Goal: Information Seeking & Learning: Learn about a topic

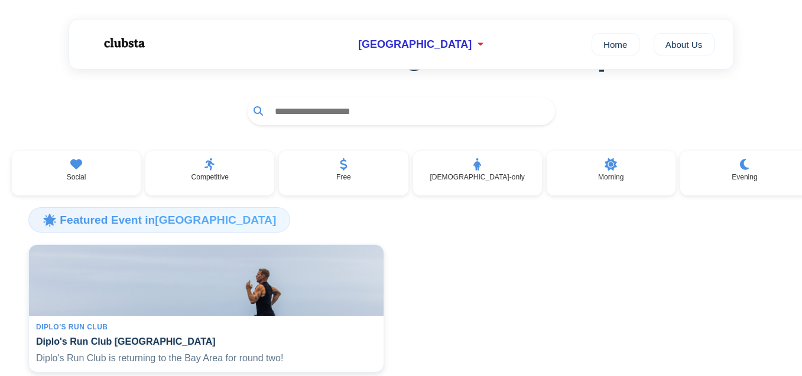
scroll to position [118, 0]
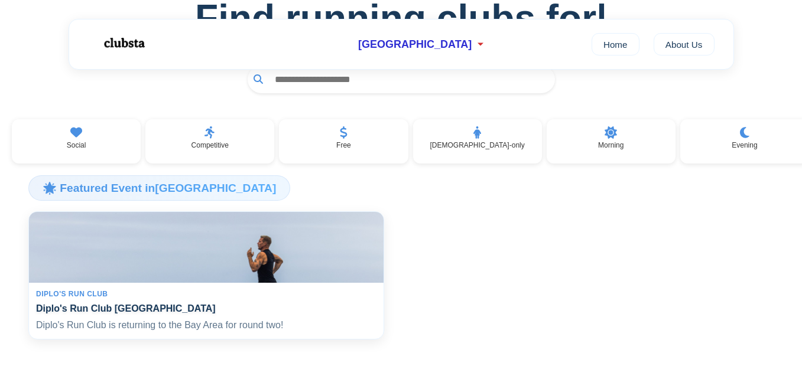
click at [61, 229] on img at bounding box center [206, 247] width 365 height 73
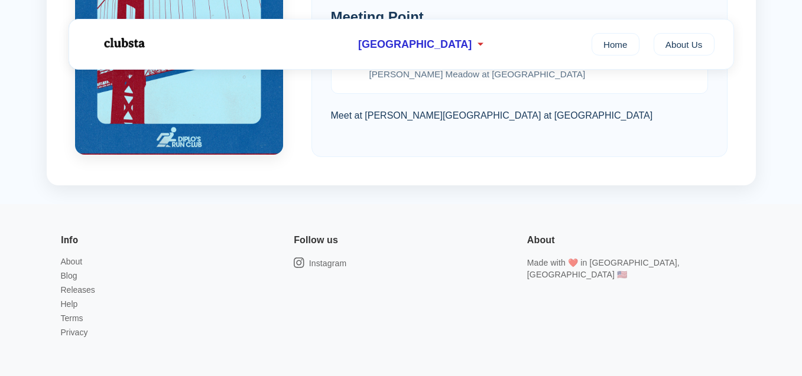
scroll to position [1051, 0]
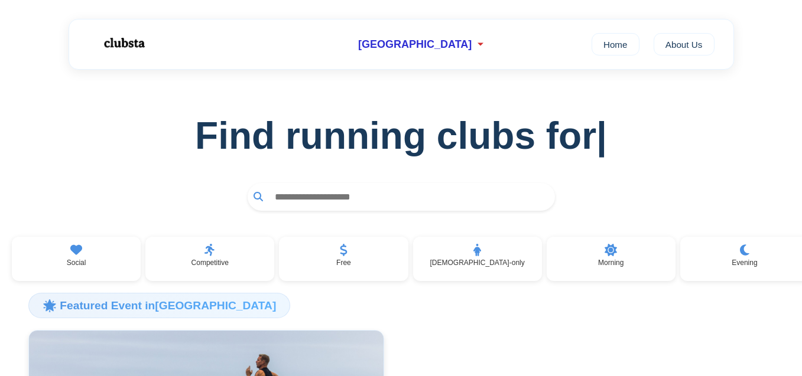
scroll to position [210, 0]
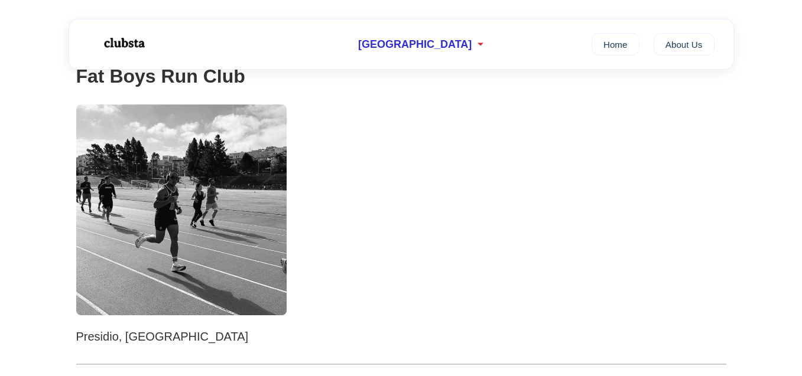
scroll to position [154, 0]
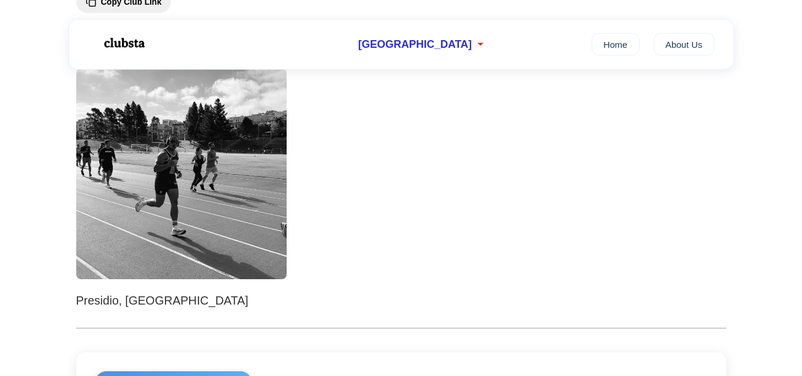
click at [144, 217] on img at bounding box center [181, 174] width 211 height 211
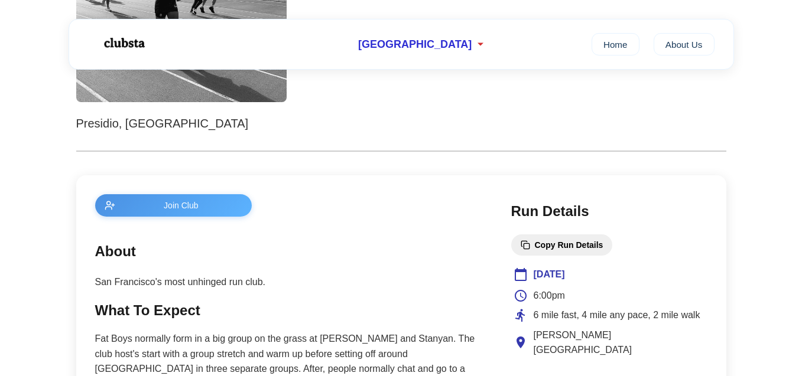
scroll to position [0, 0]
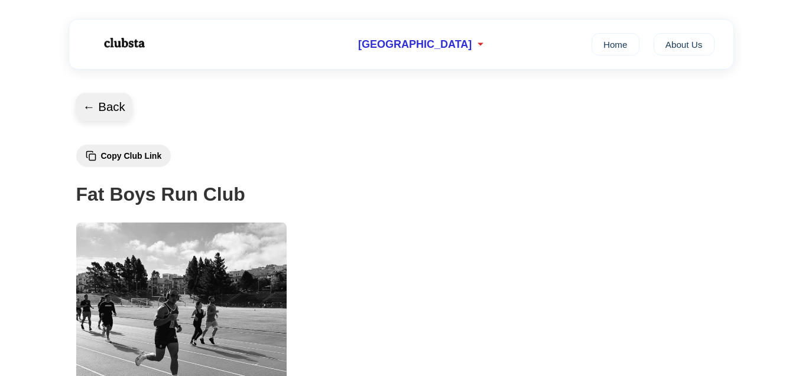
click at [113, 113] on button "← Back" at bounding box center [104, 107] width 57 height 28
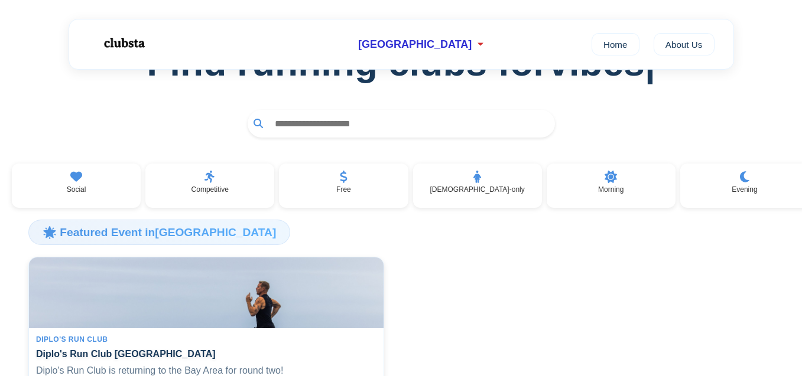
scroll to position [76, 0]
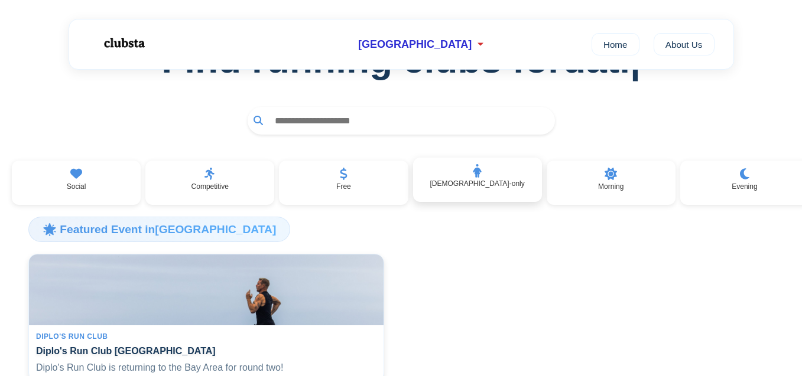
click at [481, 188] on p "[DEMOGRAPHIC_DATA]-only" at bounding box center [477, 184] width 95 height 8
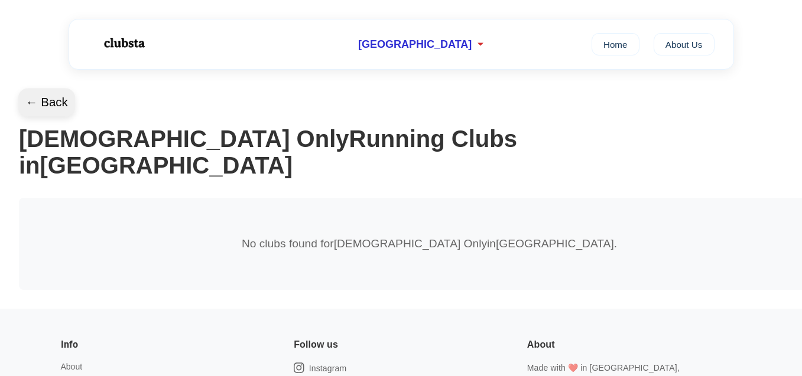
click at [44, 93] on button "← Back" at bounding box center [46, 103] width 57 height 28
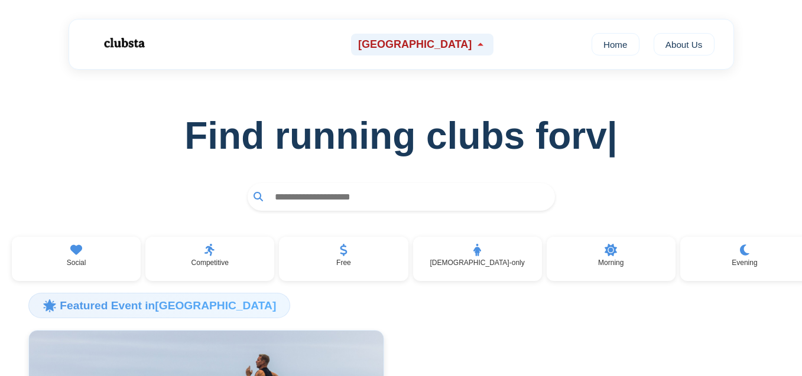
click at [408, 48] on span "[GEOGRAPHIC_DATA]" at bounding box center [414, 44] width 113 height 12
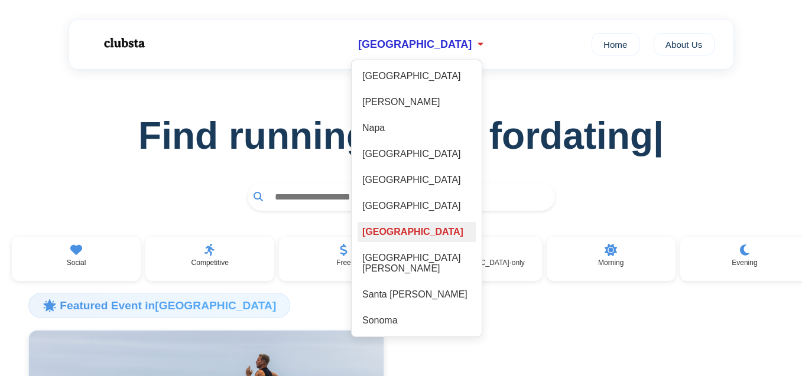
click at [421, 235] on div "[GEOGRAPHIC_DATA]" at bounding box center [417, 232] width 118 height 20
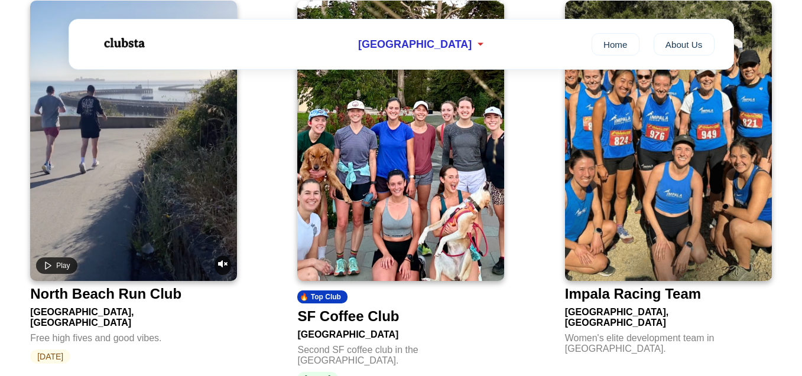
scroll to position [907, 0]
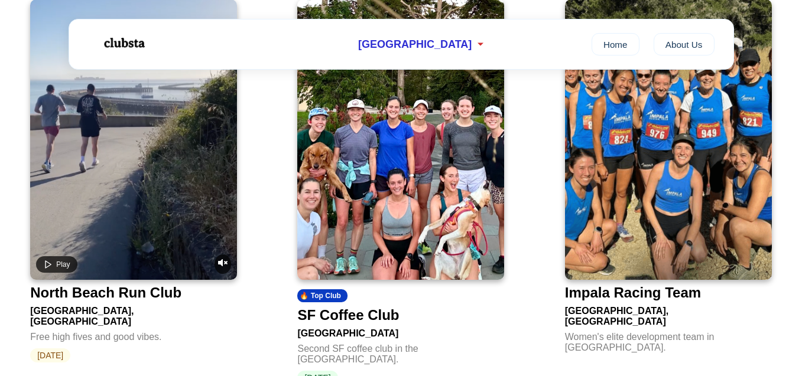
click at [370, 175] on img at bounding box center [400, 139] width 207 height 281
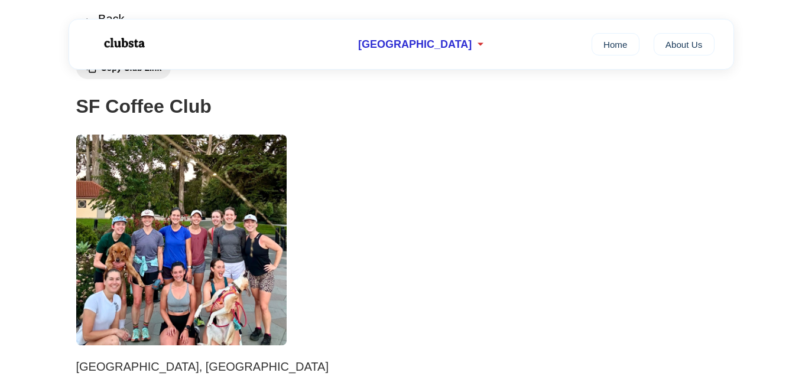
scroll to position [157, 0]
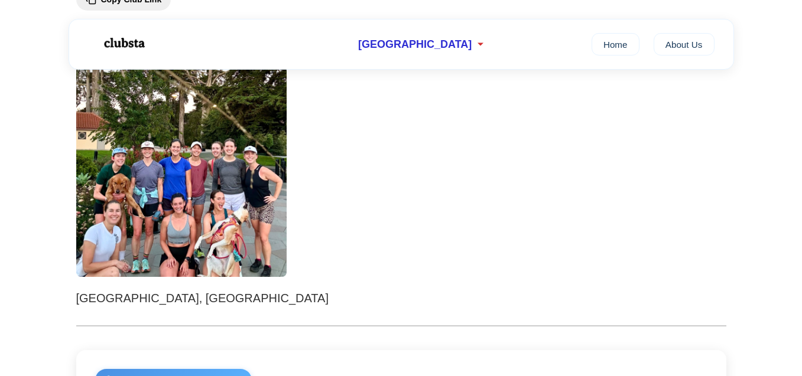
click at [222, 172] on img at bounding box center [181, 171] width 211 height 211
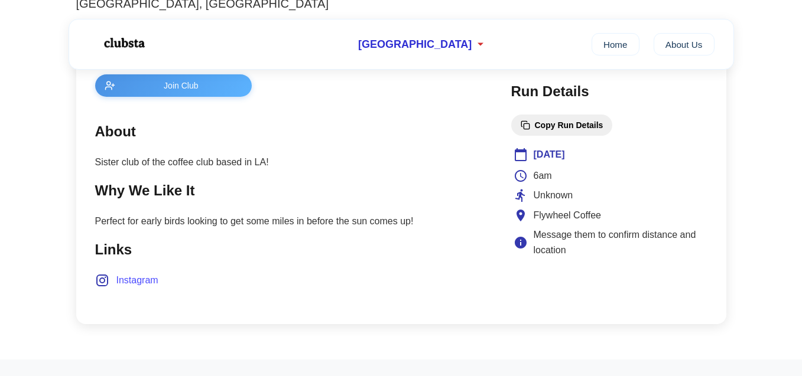
scroll to position [423, 0]
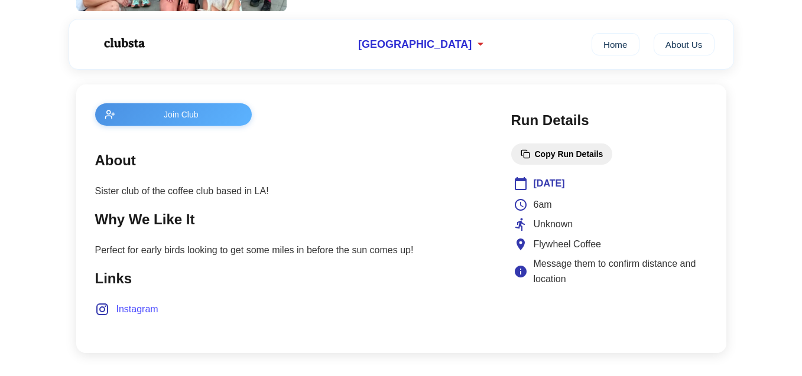
click at [138, 311] on span "Instagram" at bounding box center [137, 309] width 42 height 15
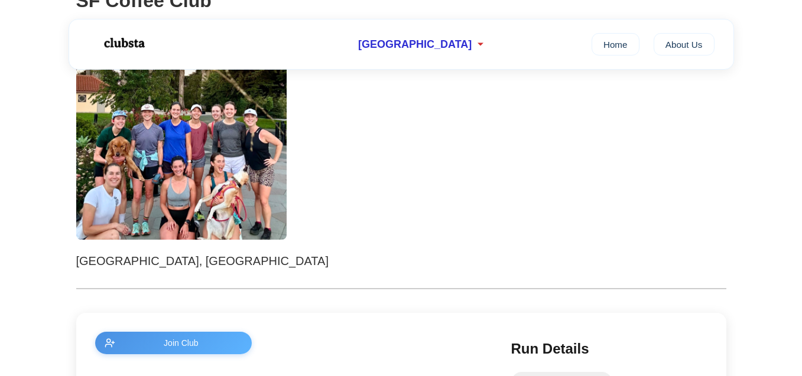
scroll to position [175, 0]
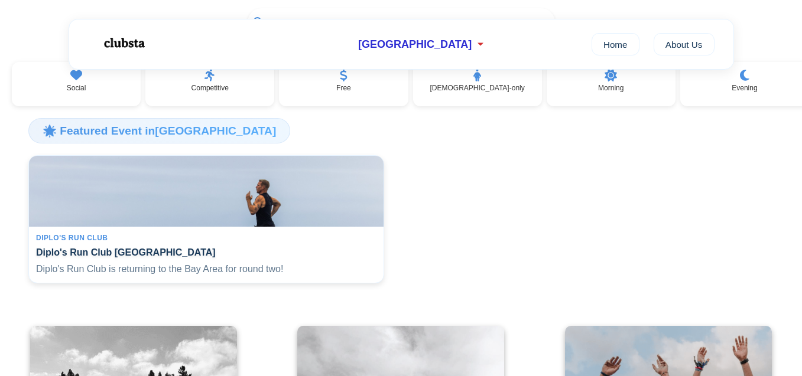
scroll to position [907, 0]
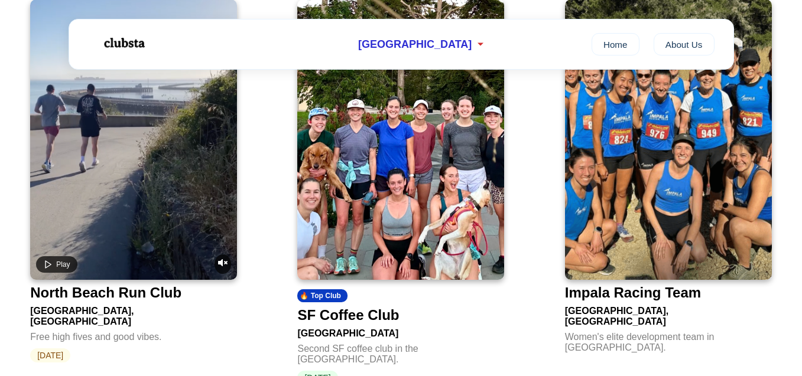
click at [605, 221] on img at bounding box center [668, 139] width 207 height 281
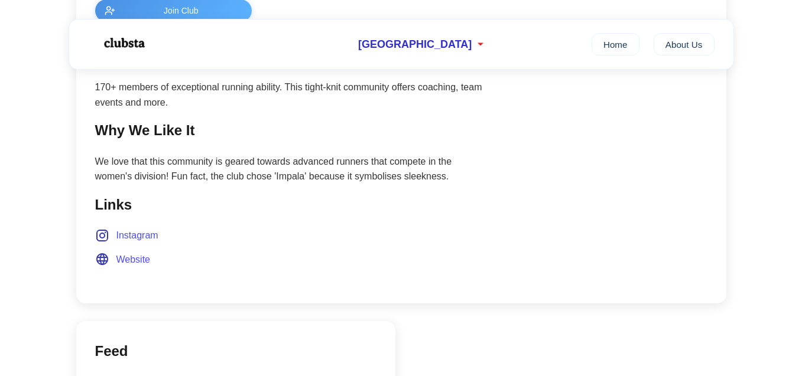
scroll to position [527, 0]
click at [132, 259] on span "Website" at bounding box center [133, 259] width 34 height 15
click at [269, 171] on p "We love that this community is geared towards advanced runners that compete in …" at bounding box center [291, 169] width 392 height 30
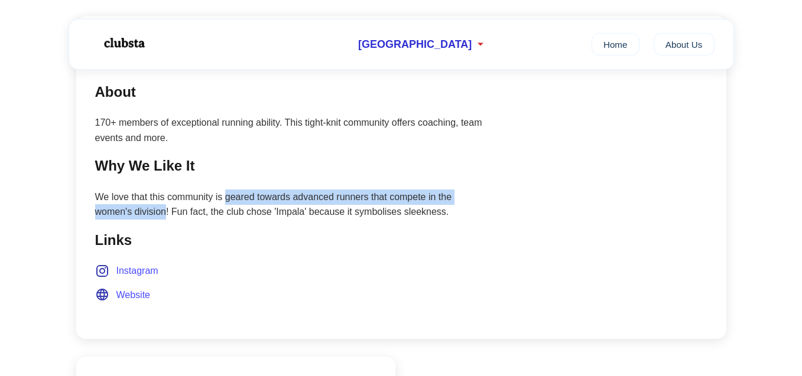
drag, startPoint x: 227, startPoint y: 200, endPoint x: 166, endPoint y: 215, distance: 62.6
click at [166, 215] on p "We love that this community is geared towards advanced runners that compete in …" at bounding box center [291, 205] width 392 height 30
copy p "geared towards advanced runners that compete in the women's division"
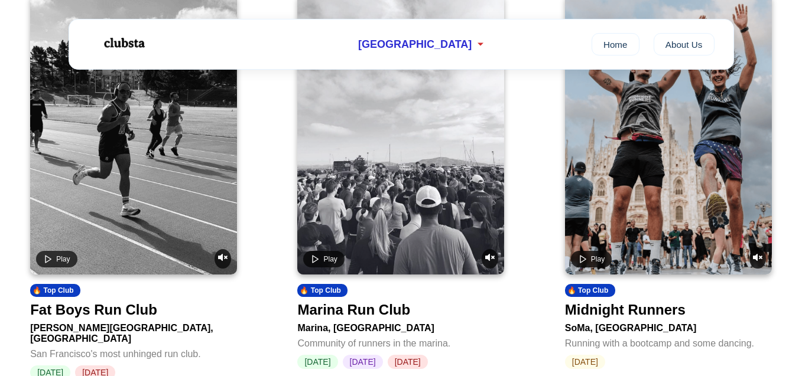
scroll to position [511, 0]
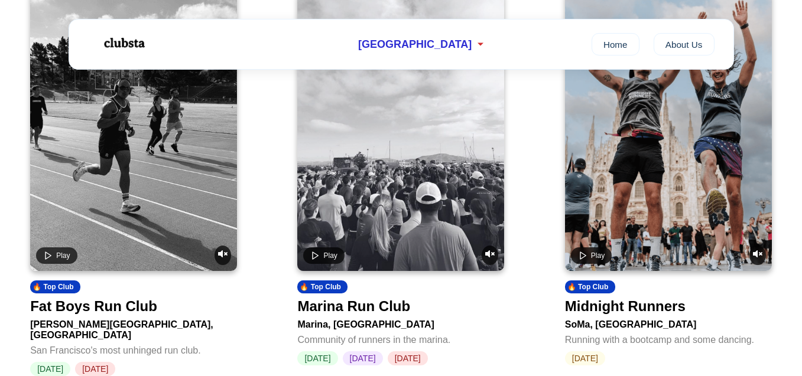
click at [148, 207] on video at bounding box center [133, 131] width 207 height 281
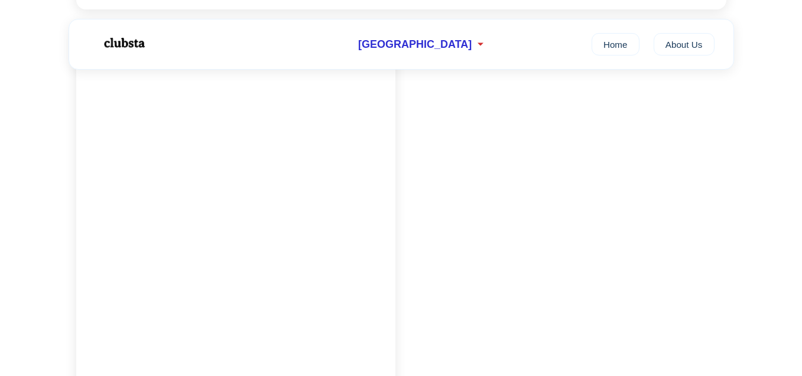
scroll to position [1035, 0]
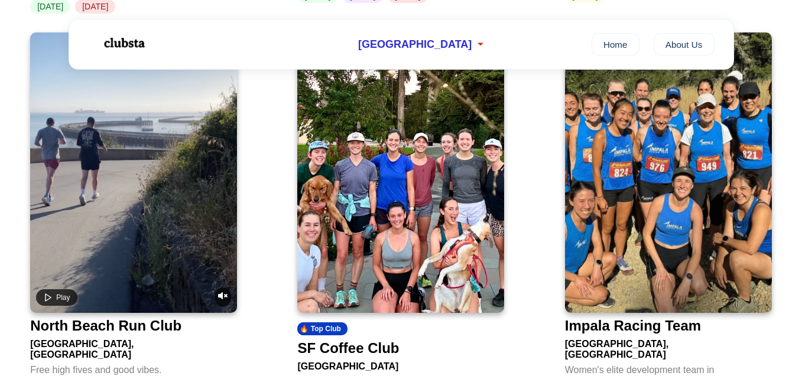
scroll to position [886, 0]
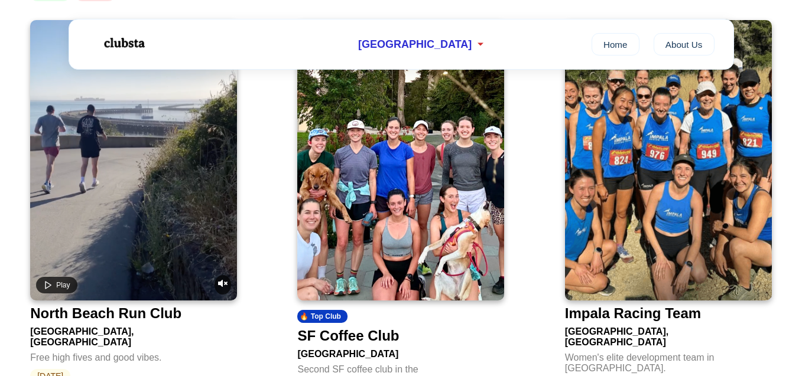
click at [381, 216] on img at bounding box center [400, 160] width 207 height 281
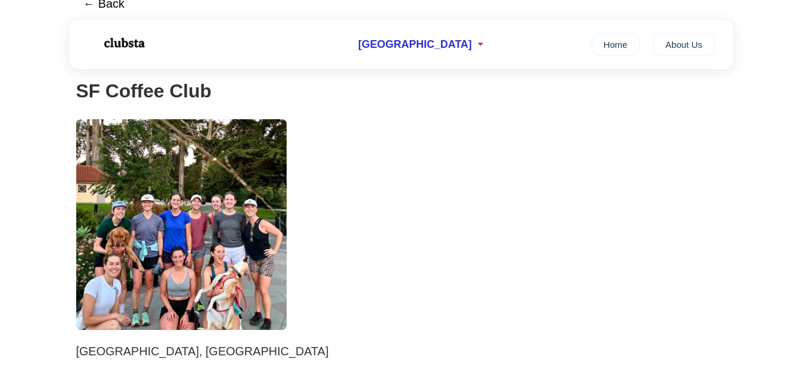
scroll to position [109, 0]
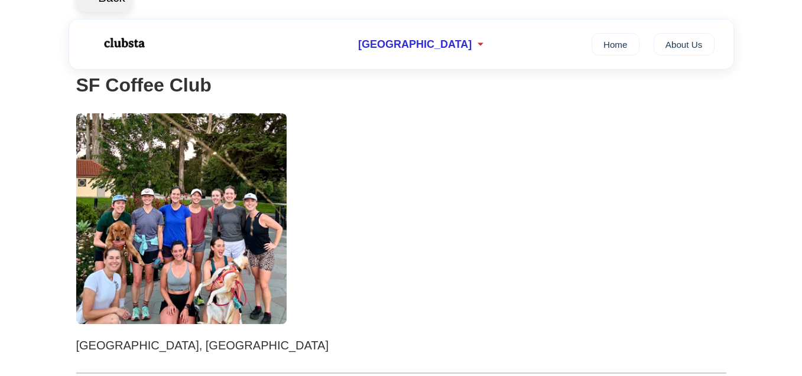
scroll to position [886, 0]
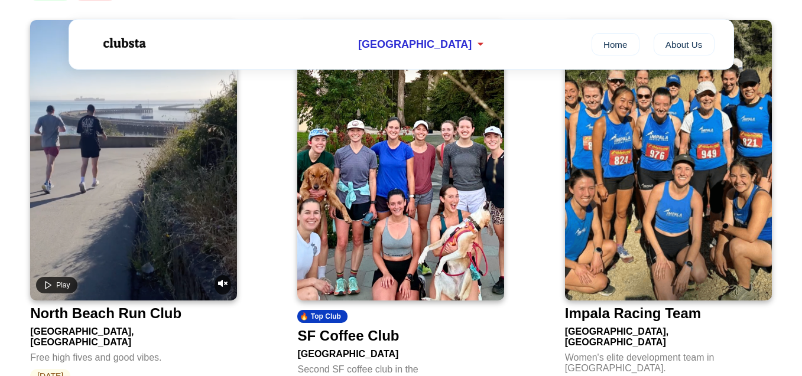
click at [126, 36] on img at bounding box center [123, 43] width 74 height 31
click at [437, 36] on div "[GEOGRAPHIC_DATA]" at bounding box center [422, 45] width 142 height 22
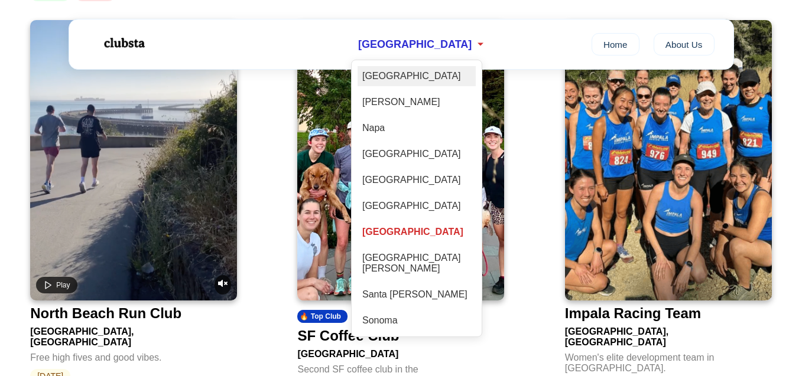
click at [406, 78] on div "[GEOGRAPHIC_DATA]" at bounding box center [417, 76] width 118 height 20
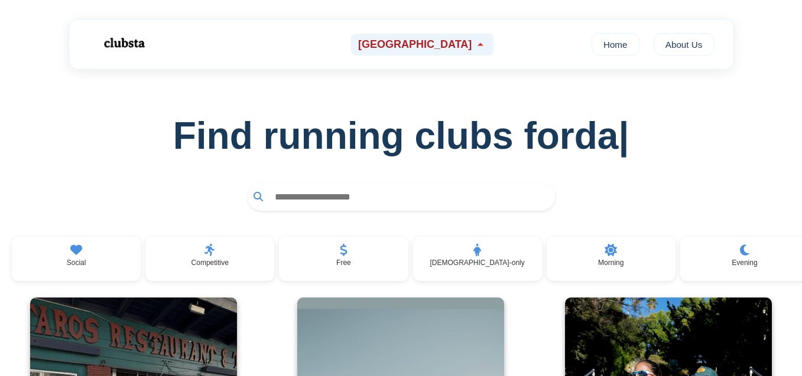
click at [407, 50] on div "[GEOGRAPHIC_DATA]" at bounding box center [422, 45] width 142 height 22
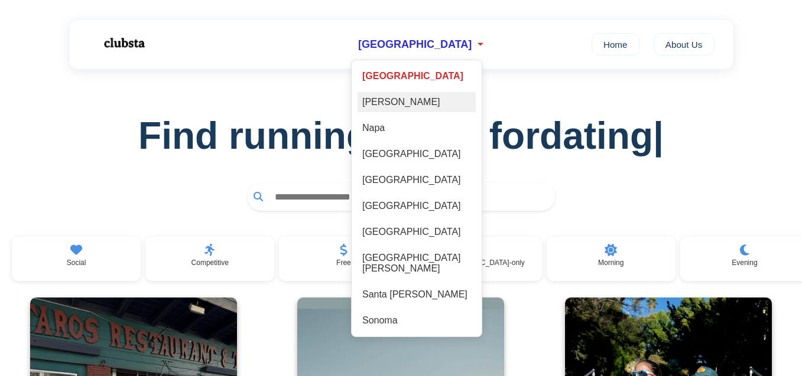
click at [410, 98] on div "[PERSON_NAME]" at bounding box center [417, 102] width 118 height 20
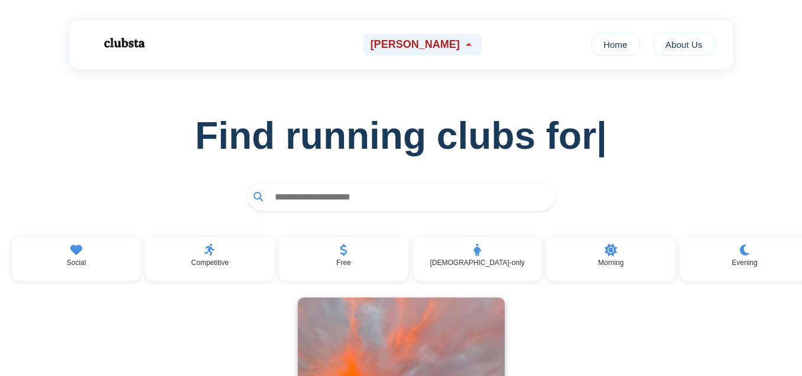
click at [412, 38] on span "[PERSON_NAME]" at bounding box center [415, 44] width 89 height 12
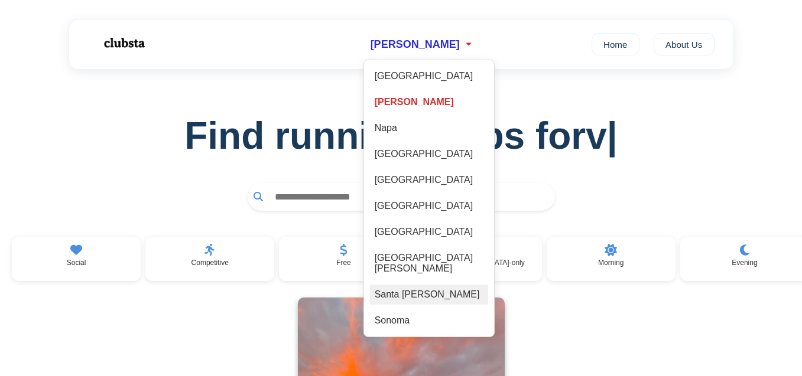
click at [439, 285] on div "Santa [PERSON_NAME]" at bounding box center [429, 295] width 118 height 20
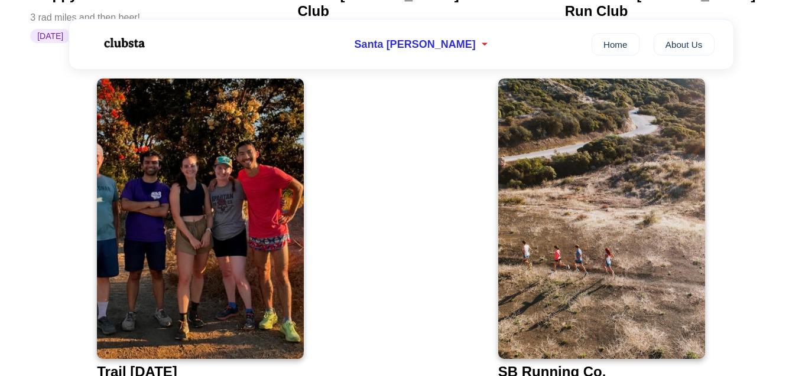
scroll to position [668, 0]
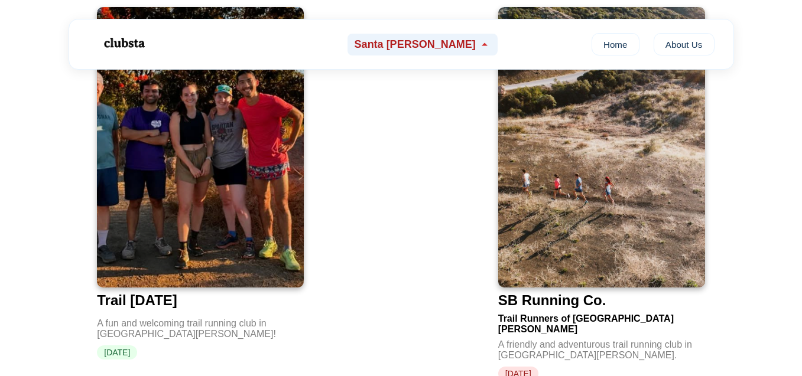
click at [424, 48] on span "Santa [PERSON_NAME]" at bounding box center [415, 44] width 121 height 12
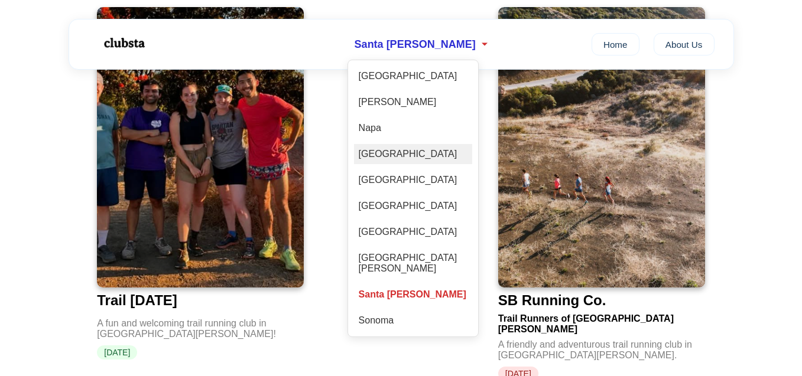
click at [407, 152] on div "[GEOGRAPHIC_DATA]" at bounding box center [413, 154] width 118 height 20
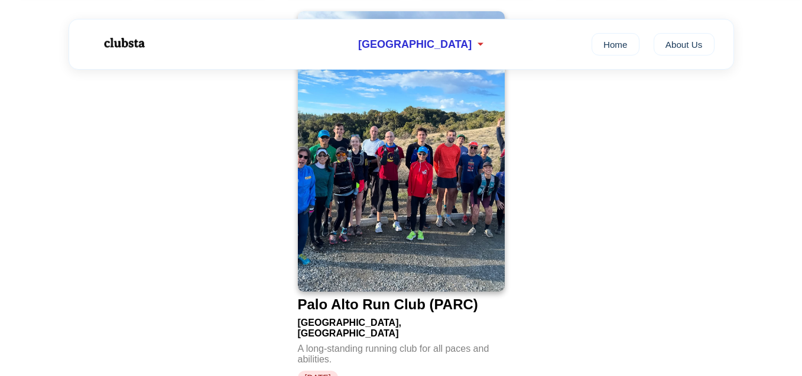
scroll to position [285, 0]
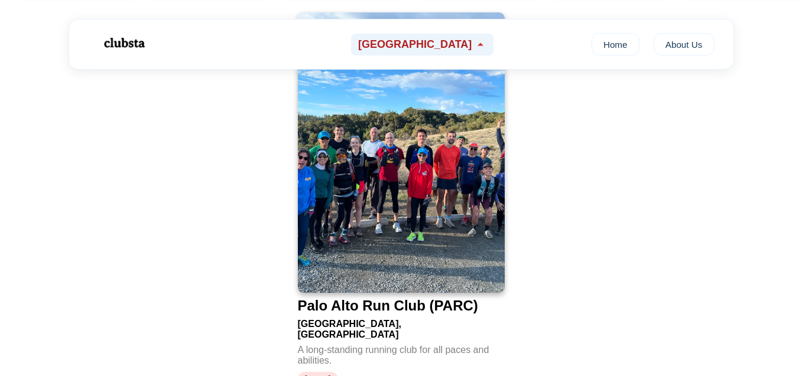
click at [420, 51] on div "[GEOGRAPHIC_DATA]" at bounding box center [422, 45] width 142 height 22
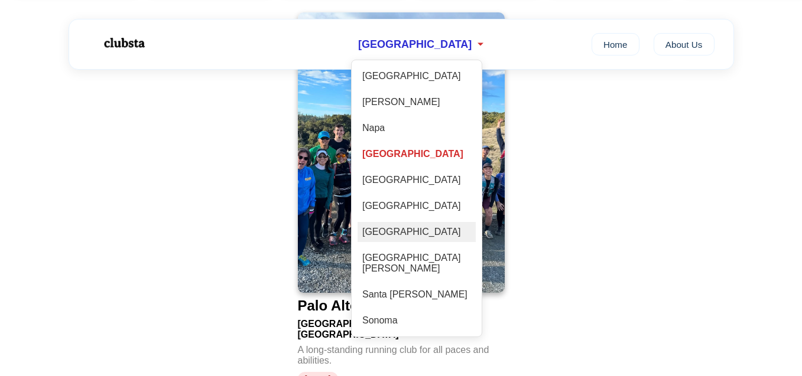
click at [424, 230] on div "[GEOGRAPHIC_DATA]" at bounding box center [417, 232] width 118 height 20
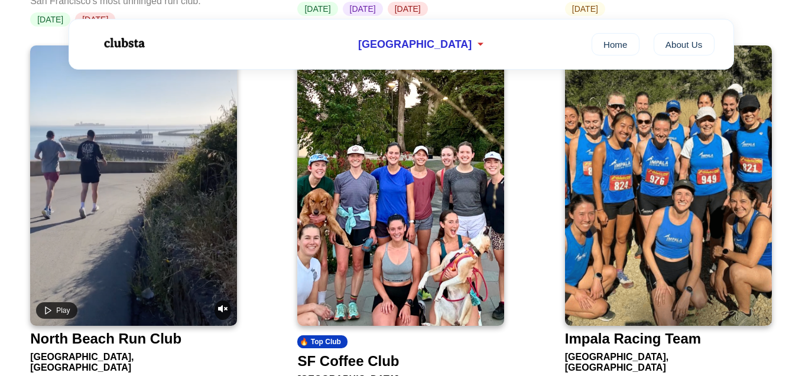
scroll to position [875, 0]
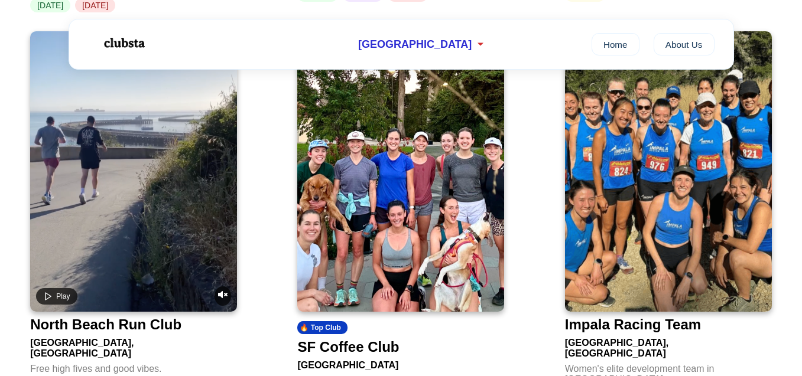
click at [183, 171] on video at bounding box center [133, 171] width 207 height 281
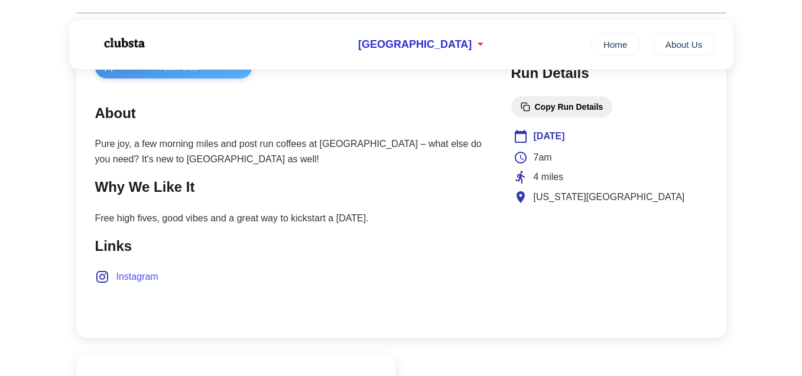
scroll to position [472, 0]
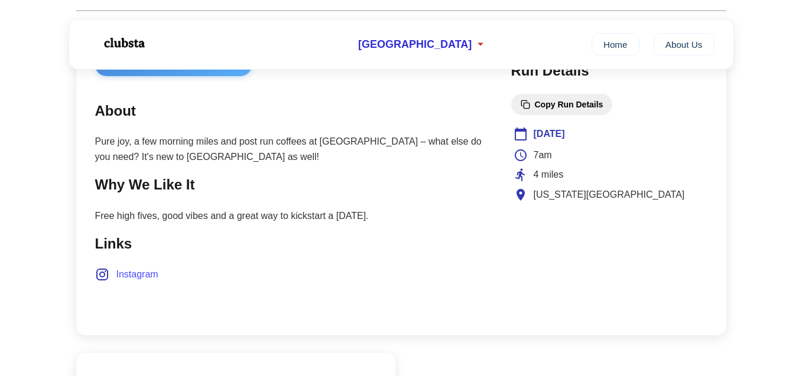
click at [132, 278] on span "Instagram" at bounding box center [137, 274] width 42 height 15
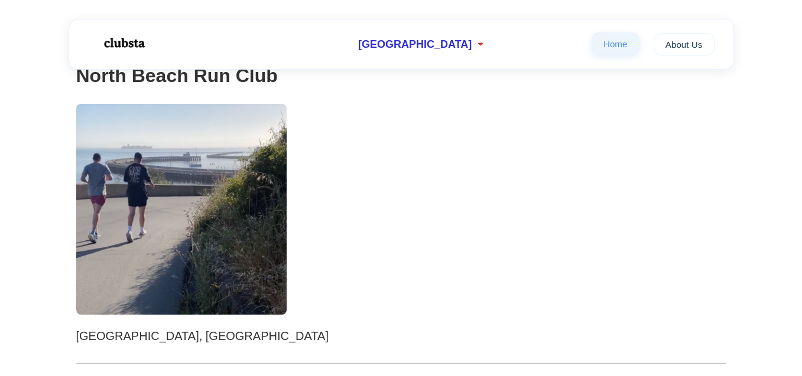
scroll to position [0, 0]
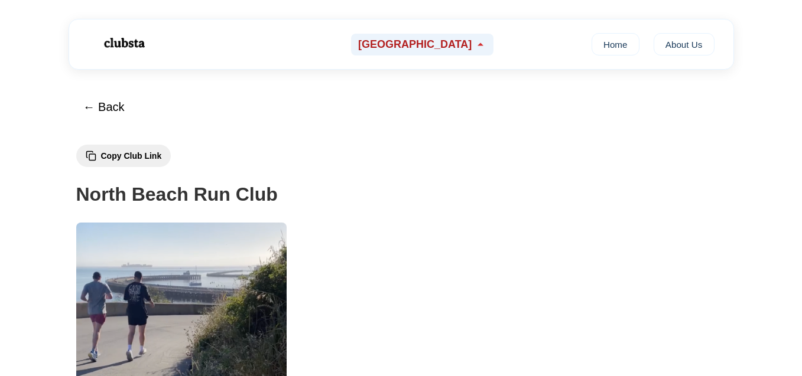
click at [391, 40] on span "[GEOGRAPHIC_DATA]" at bounding box center [414, 44] width 113 height 12
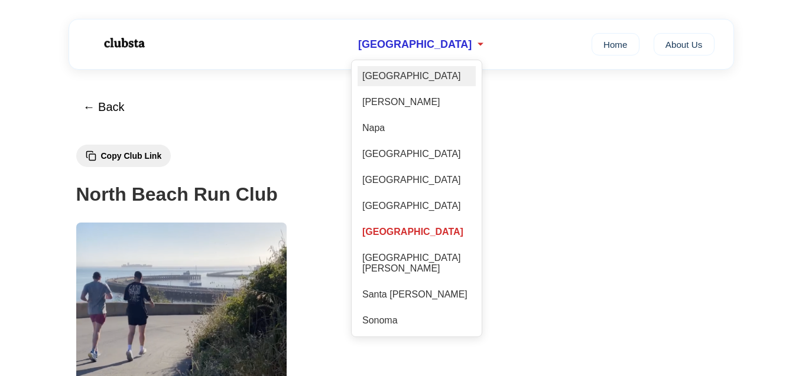
click at [389, 79] on div "[GEOGRAPHIC_DATA]" at bounding box center [417, 76] width 118 height 20
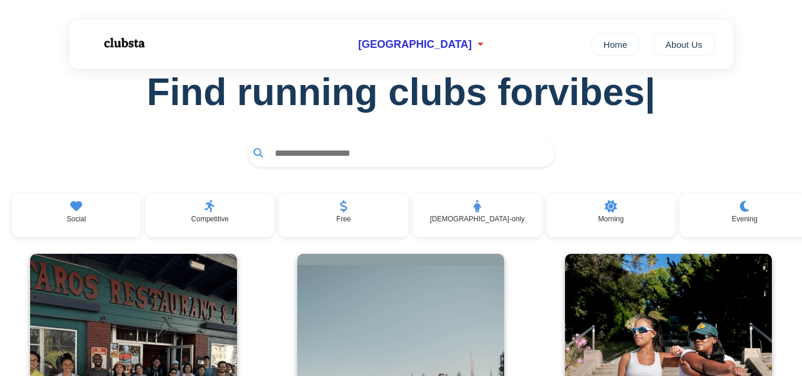
scroll to position [45, 0]
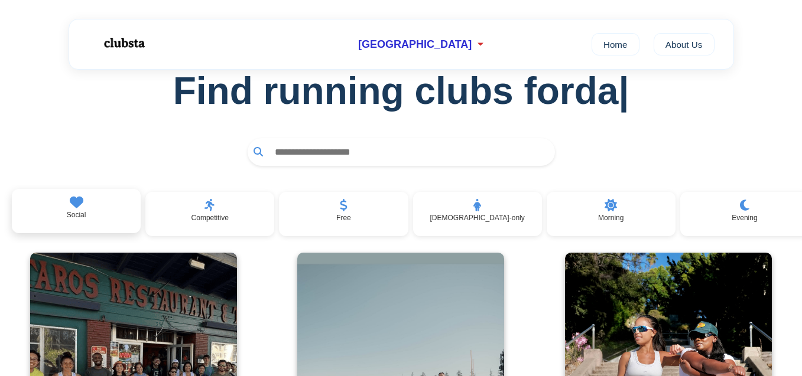
click at [98, 207] on div "Social" at bounding box center [76, 211] width 129 height 45
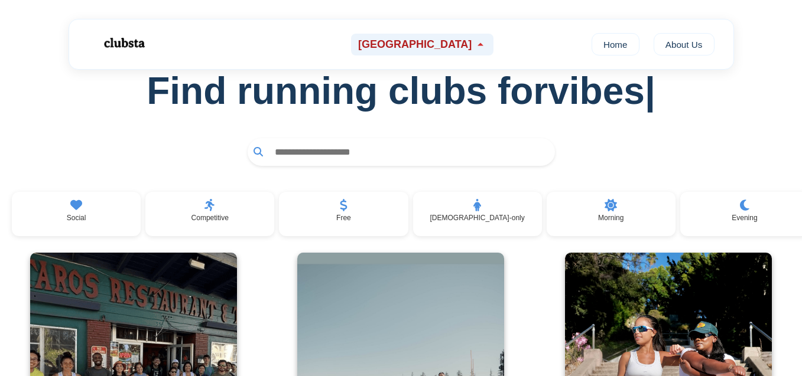
click at [426, 48] on span "[GEOGRAPHIC_DATA]" at bounding box center [414, 44] width 113 height 12
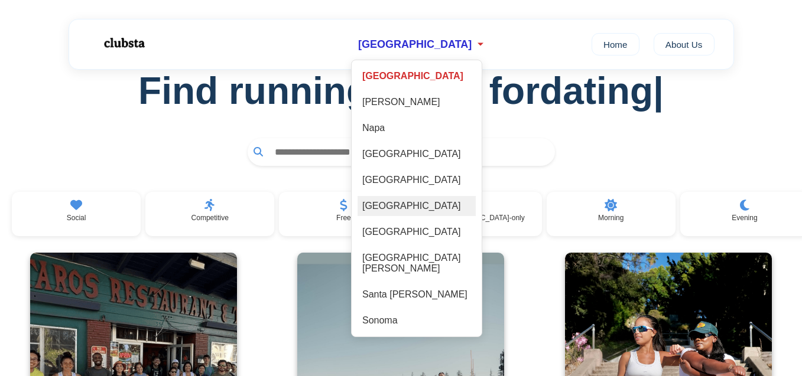
click at [421, 205] on div "[GEOGRAPHIC_DATA]" at bounding box center [417, 206] width 118 height 20
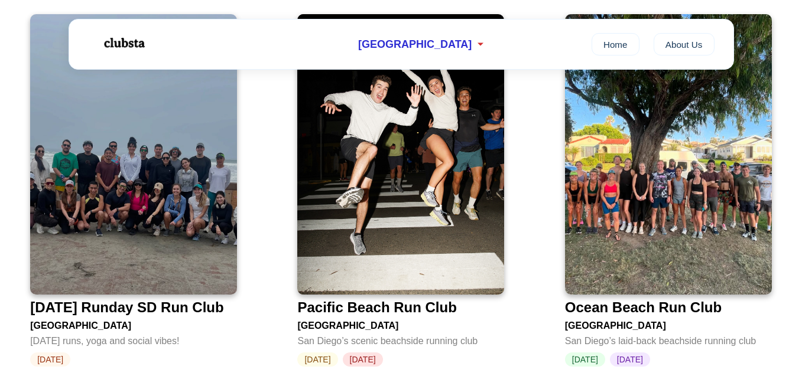
scroll to position [508, 0]
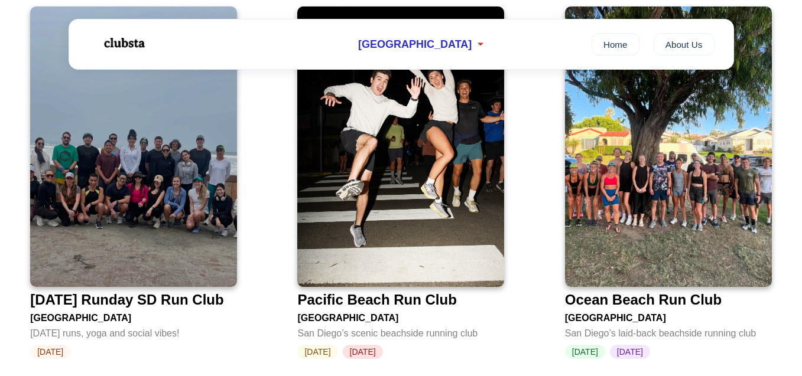
click at [189, 204] on img at bounding box center [133, 147] width 207 height 281
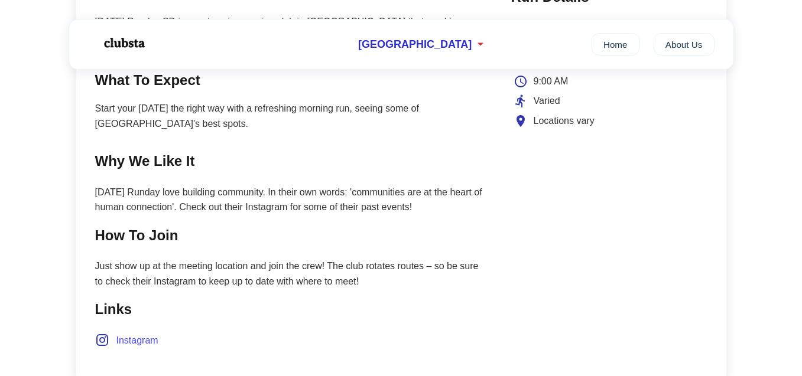
scroll to position [547, 0]
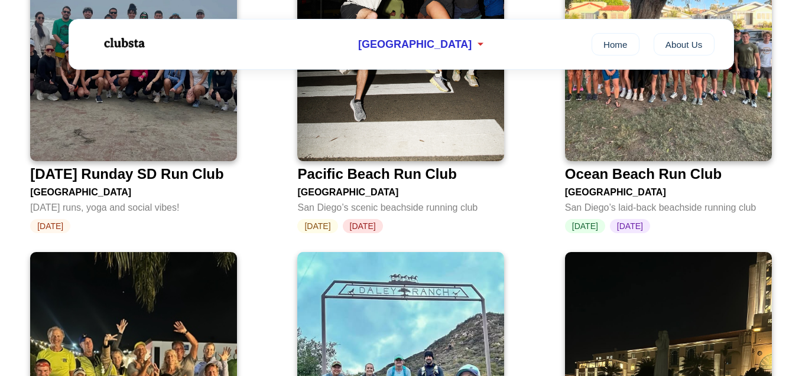
scroll to position [450, 0]
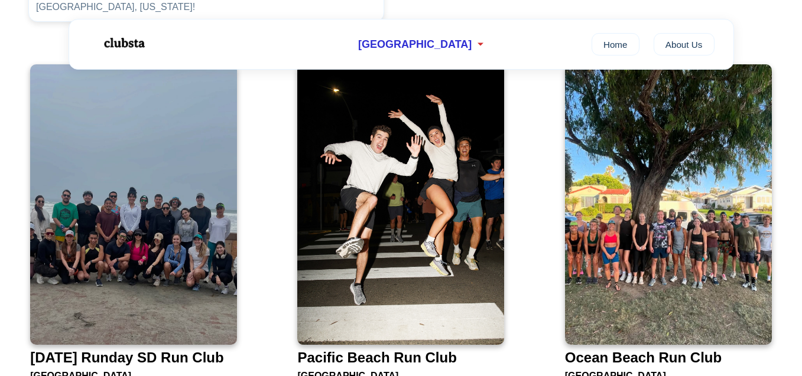
click at [410, 146] on img at bounding box center [400, 204] width 207 height 281
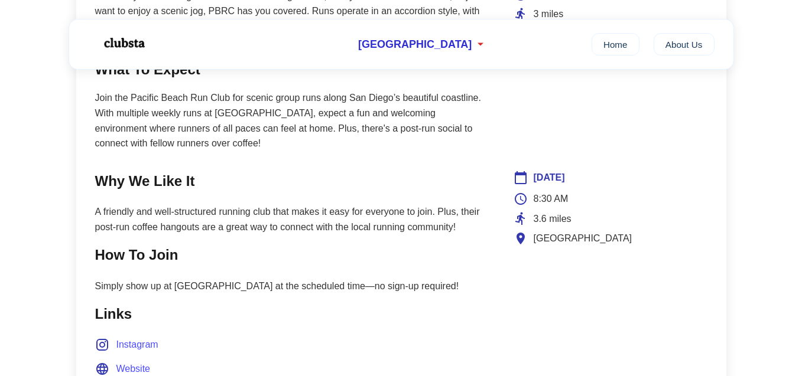
scroll to position [640, 0]
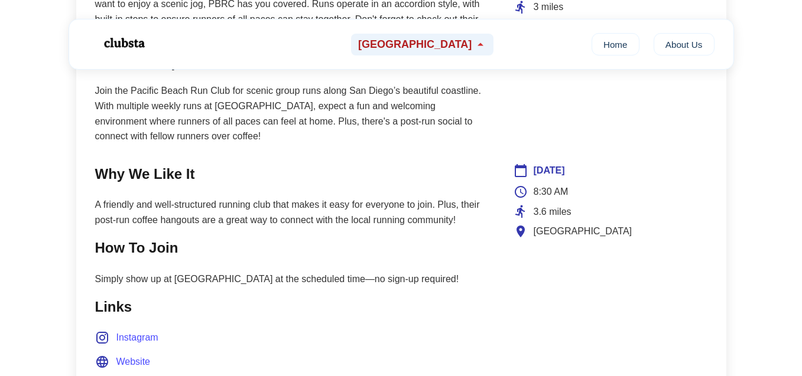
click at [410, 50] on span "[GEOGRAPHIC_DATA]" at bounding box center [414, 44] width 113 height 12
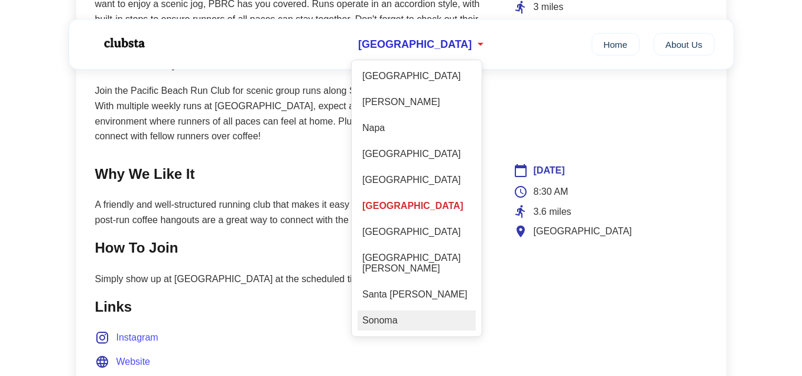
click at [433, 311] on div "Sonoma" at bounding box center [417, 321] width 118 height 20
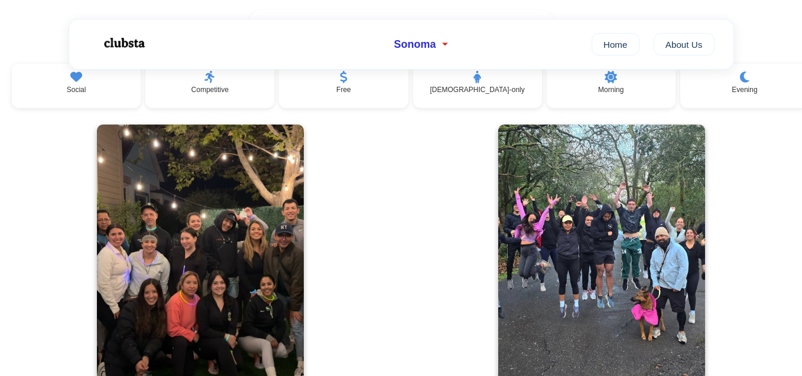
scroll to position [170, 0]
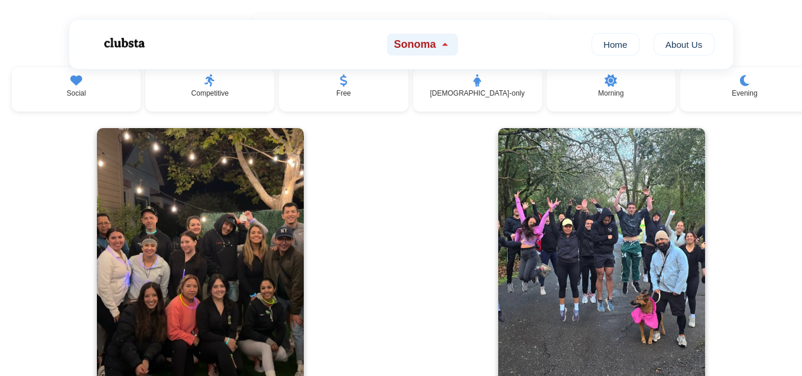
click at [423, 39] on span "Sonoma" at bounding box center [415, 44] width 42 height 12
